Goal: Find specific page/section: Find specific page/section

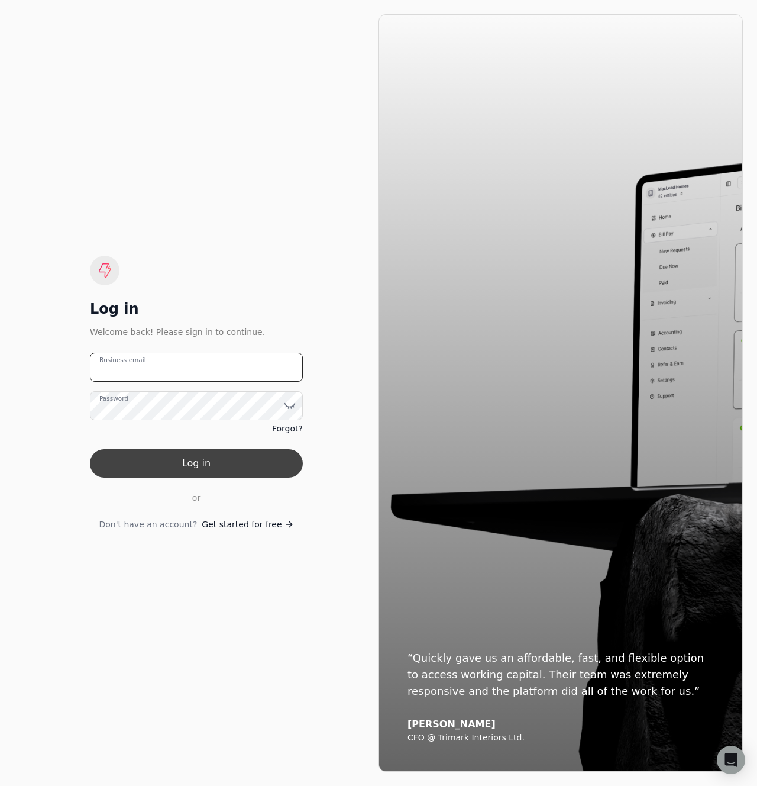
type email "team+pitell@helloquickly.com"
click at [200, 460] on button "Log in" at bounding box center [196, 463] width 213 height 28
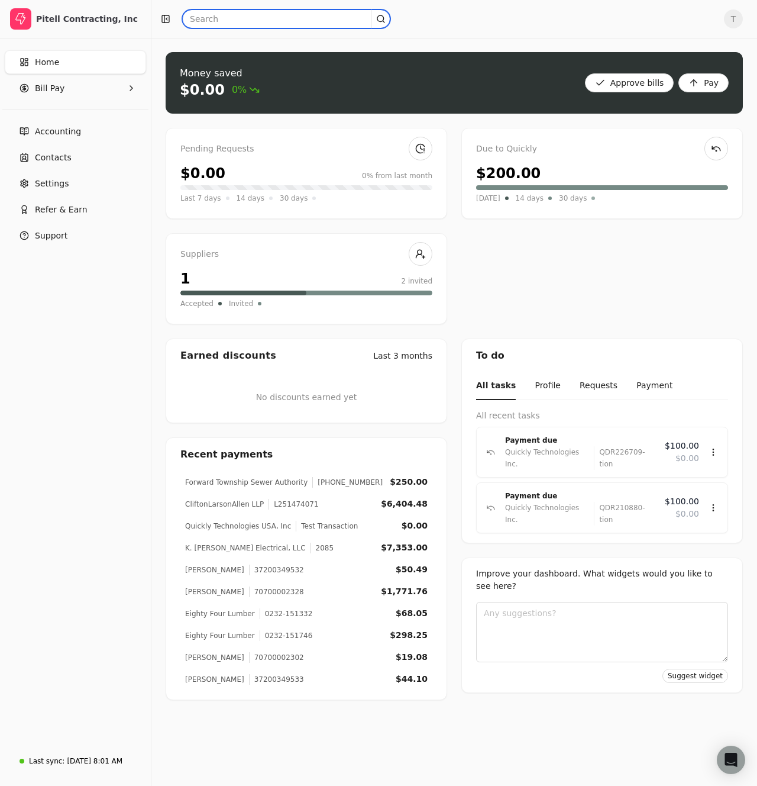
click at [249, 23] on input "text" at bounding box center [286, 18] width 208 height 19
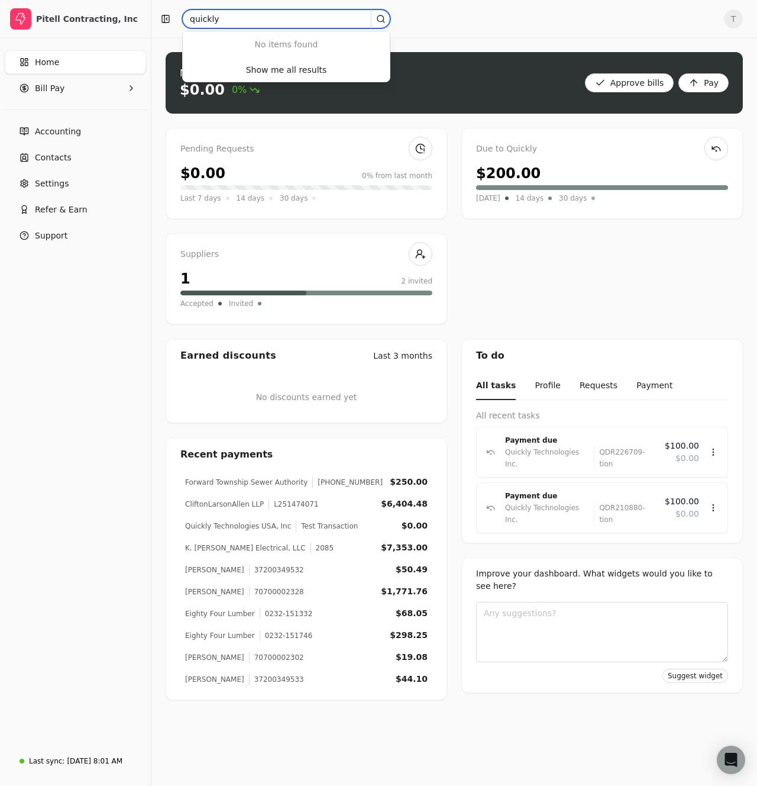
type input "quickly"
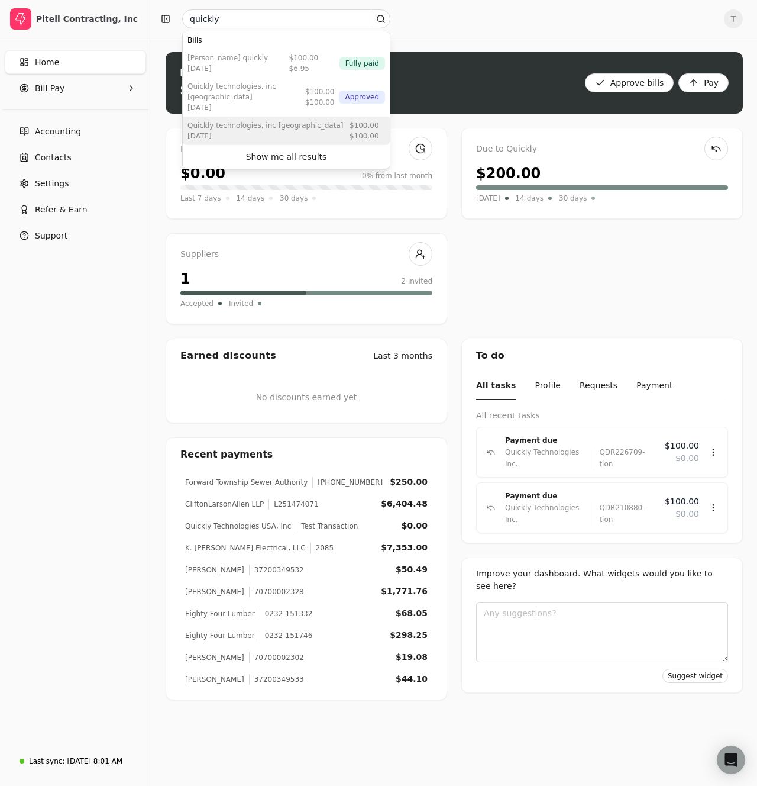
click at [276, 131] on div "Aug 27 2025" at bounding box center [266, 136] width 156 height 11
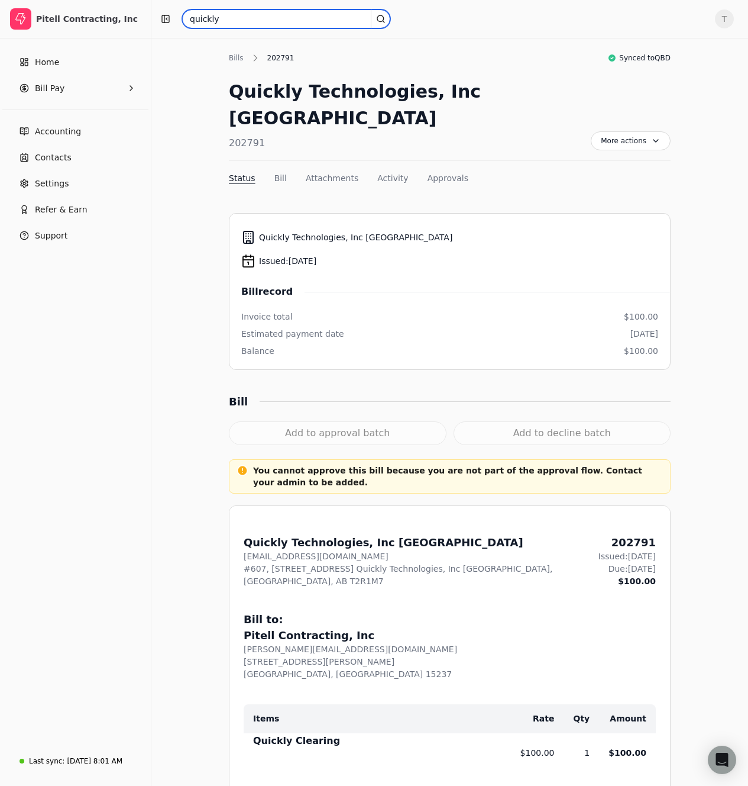
click at [244, 27] on input "quickly" at bounding box center [286, 18] width 208 height 19
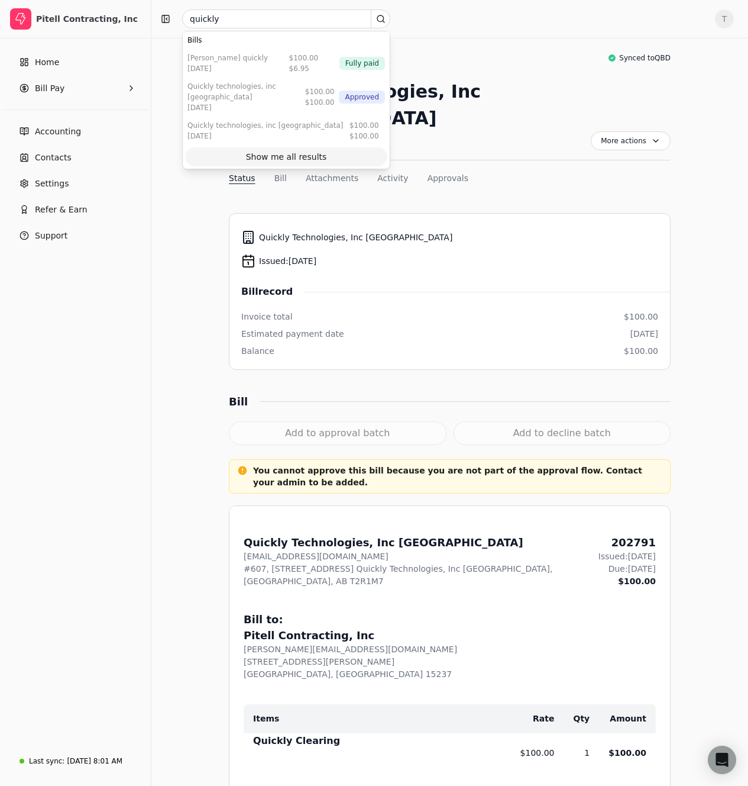
click at [273, 151] on div "Show me all results" at bounding box center [286, 157] width 81 height 12
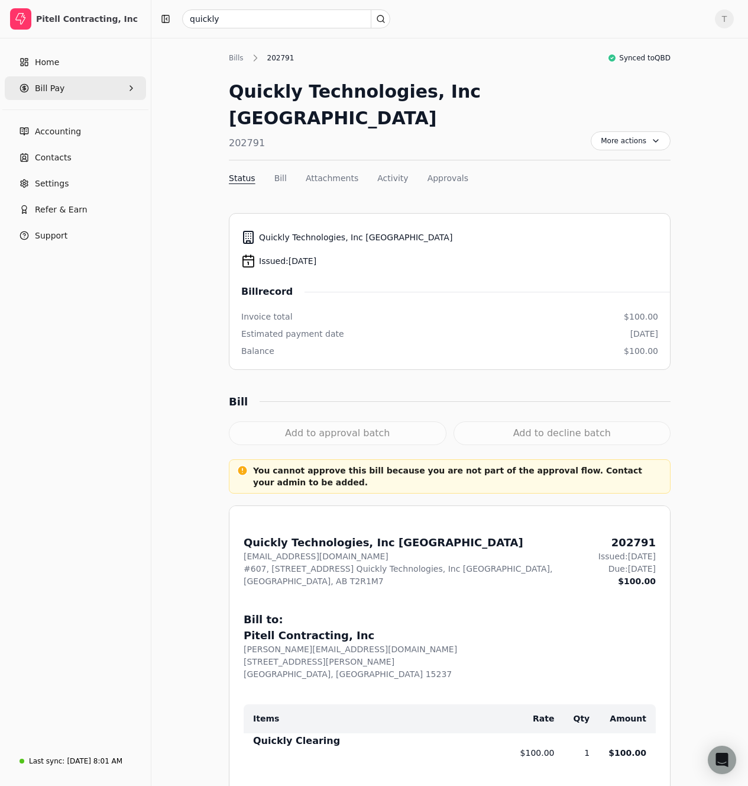
click at [63, 83] on Pay "Bill Pay" at bounding box center [75, 88] width 141 height 24
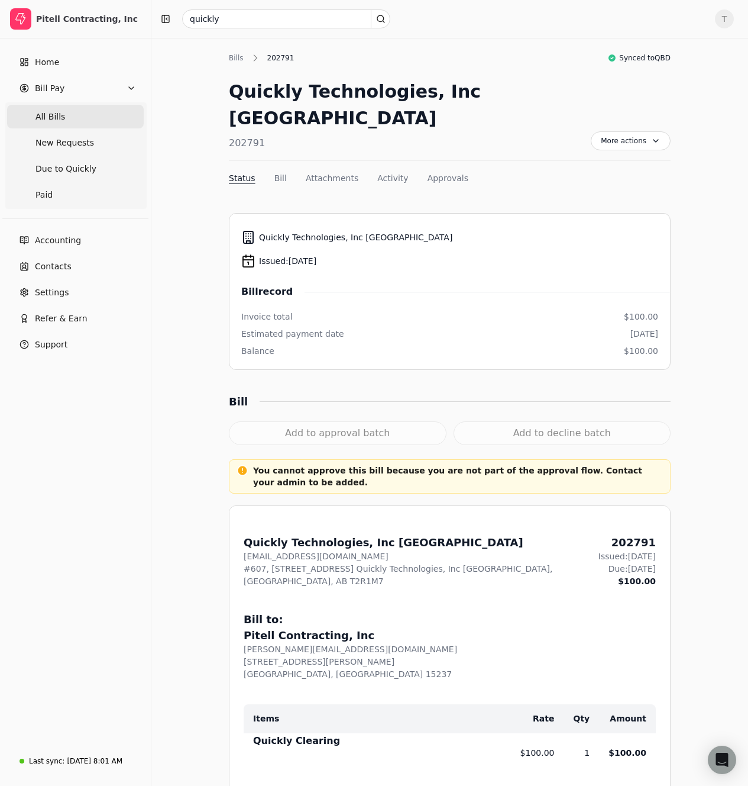
click at [65, 112] on Bills "All Bills" at bounding box center [75, 117] width 137 height 24
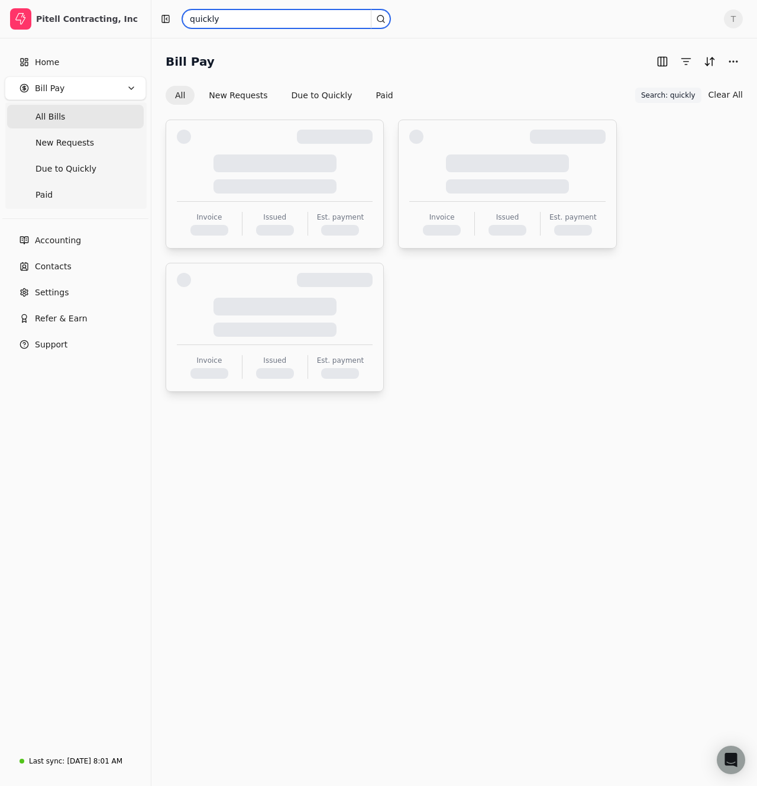
click at [284, 23] on input "quickly" at bounding box center [286, 18] width 208 height 19
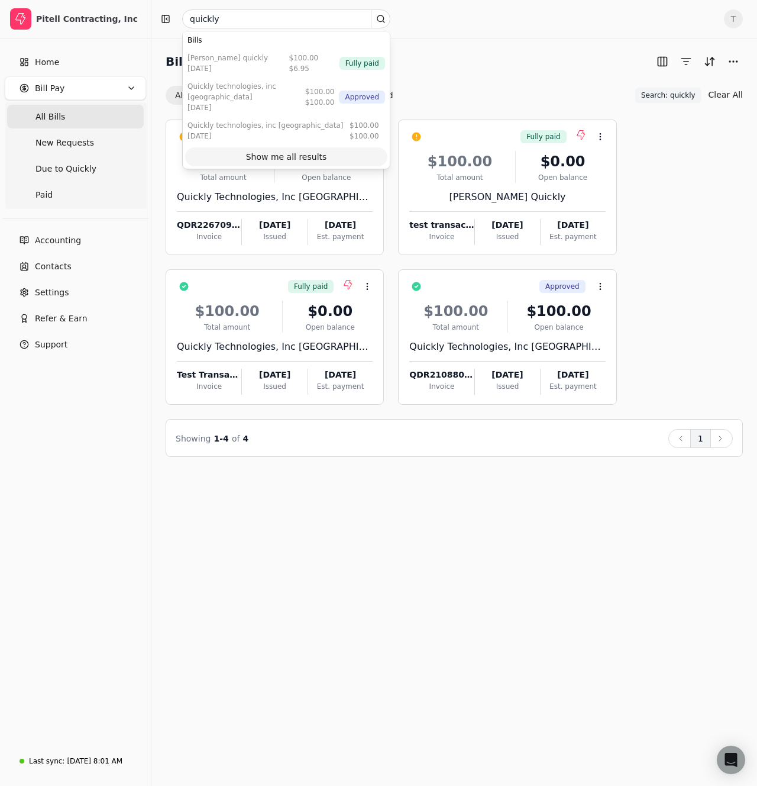
click at [298, 151] on div "Show me all results" at bounding box center [286, 157] width 81 height 12
